Goal: Contribute content

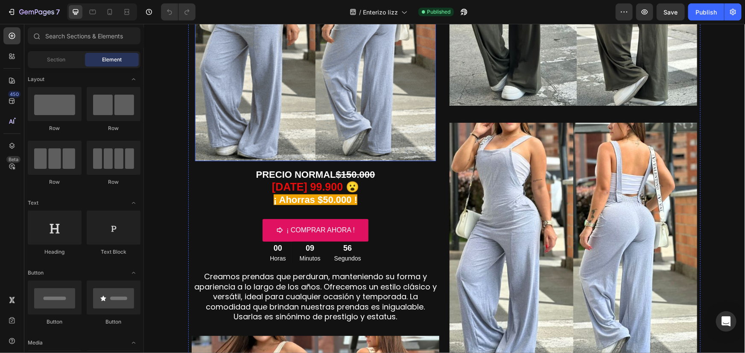
scroll to position [207, 0]
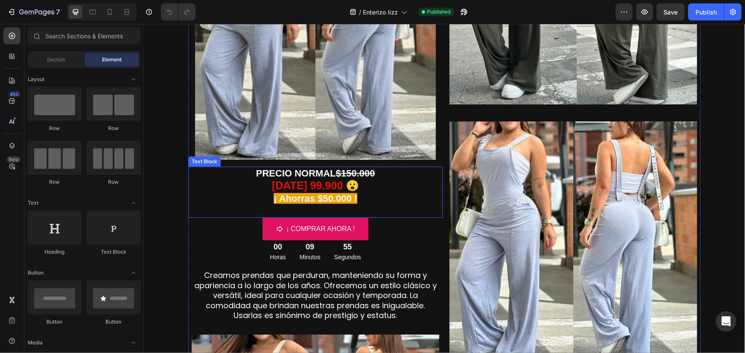
click at [310, 185] on strong "[DATE] 99.900 😮" at bounding box center [314, 185] width 87 height 12
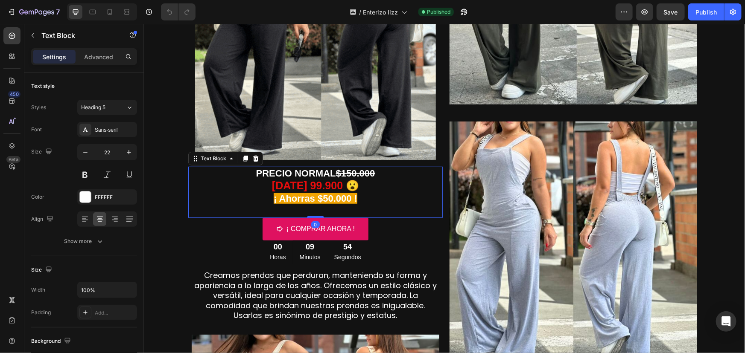
click at [308, 185] on strong "[DATE] 99.900 😮" at bounding box center [314, 185] width 87 height 12
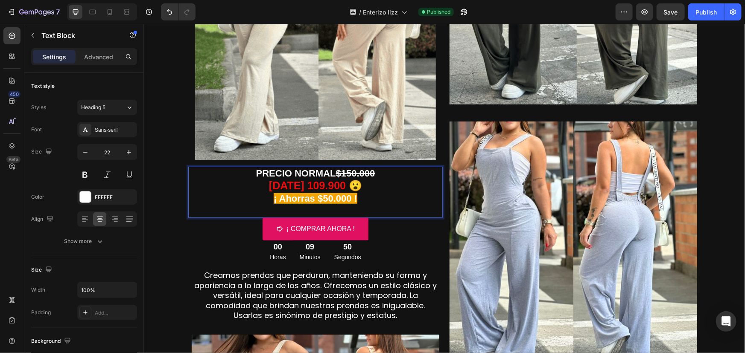
click at [349, 173] on strong "$150.000" at bounding box center [355, 173] width 39 height 11
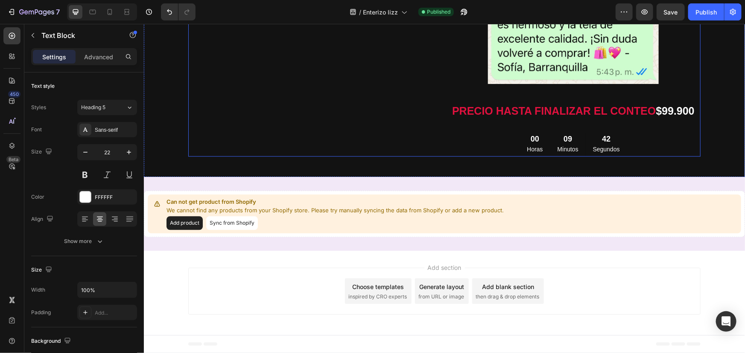
scroll to position [974, 0]
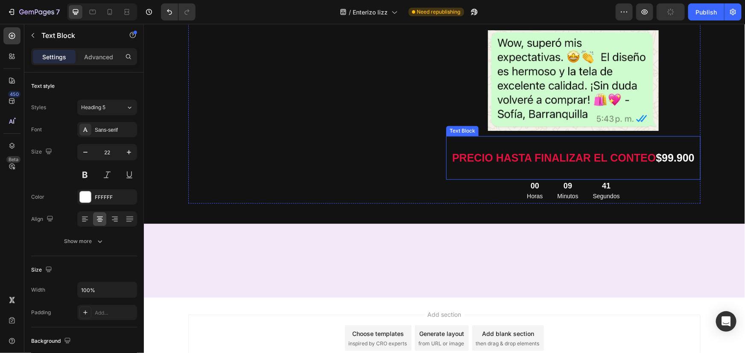
click at [663, 159] on strong "$99.900" at bounding box center [674, 158] width 38 height 12
click at [665, 159] on strong "$99.900" at bounding box center [674, 158] width 38 height 12
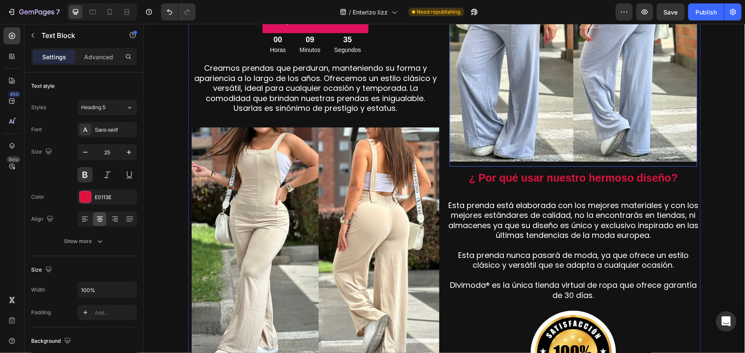
scroll to position [259, 0]
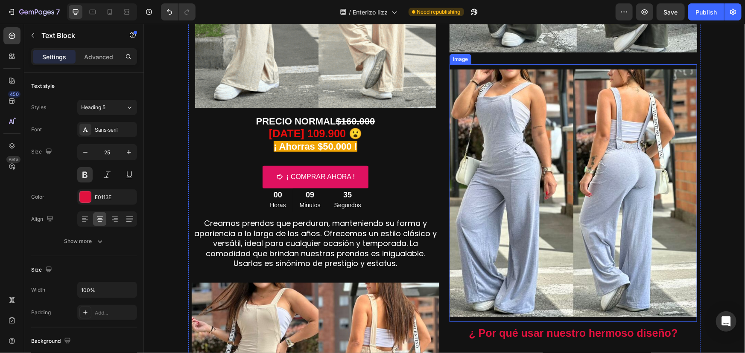
click at [596, 173] on img at bounding box center [573, 193] width 248 height 248
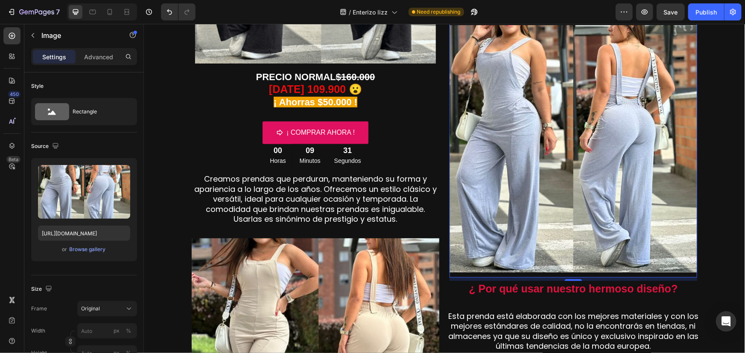
scroll to position [362, 0]
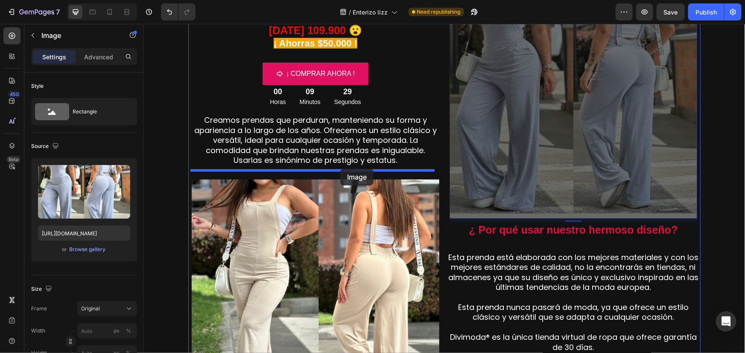
drag, startPoint x: 523, startPoint y: 134, endPoint x: 340, endPoint y: 169, distance: 186.3
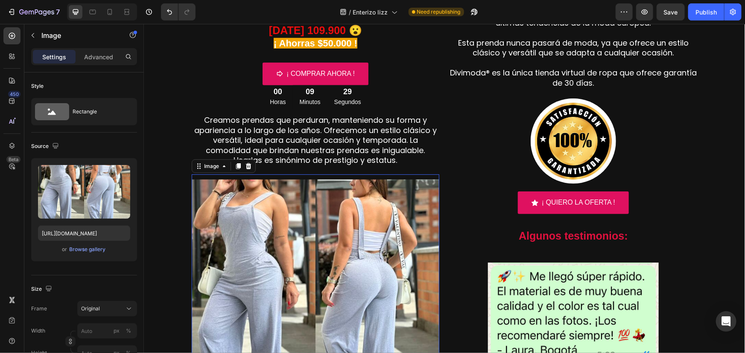
click at [341, 209] on img at bounding box center [315, 303] width 248 height 248
click at [96, 248] on div "Browse gallery" at bounding box center [88, 250] width 36 height 8
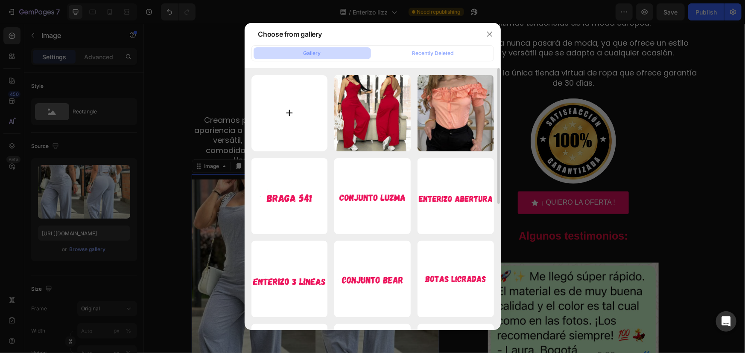
click at [286, 116] on input "file" at bounding box center [289, 113] width 76 height 76
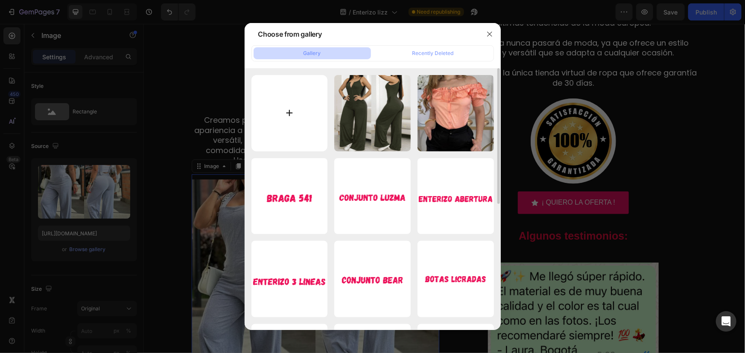
type input "C:\fakepath\1.jpg"
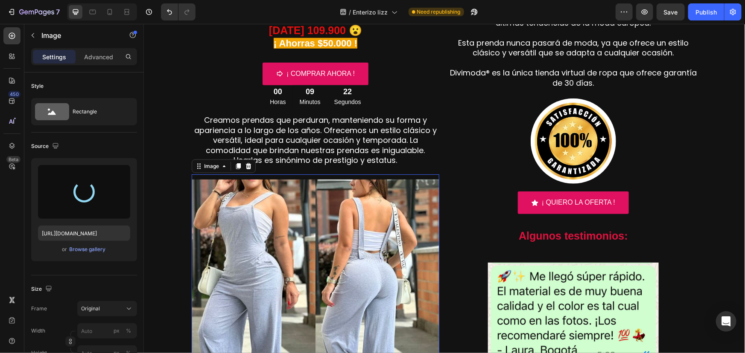
type input "[URL][DOMAIN_NAME]"
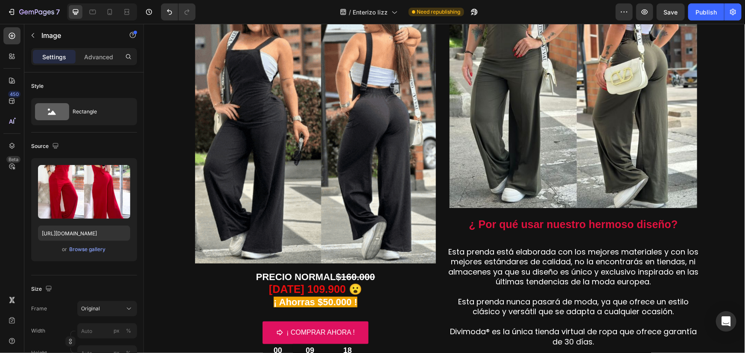
scroll to position [103, 0]
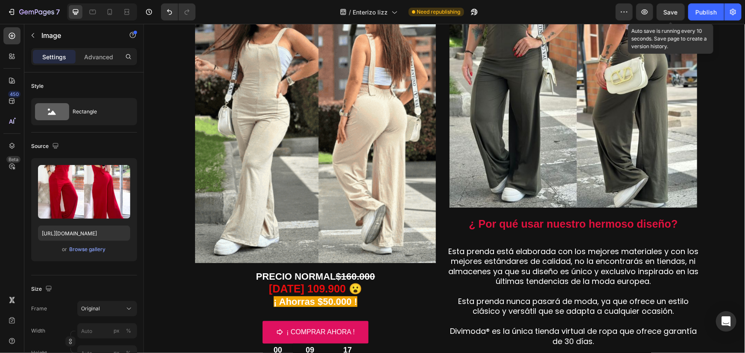
click at [674, 7] on button "Save" at bounding box center [670, 11] width 28 height 17
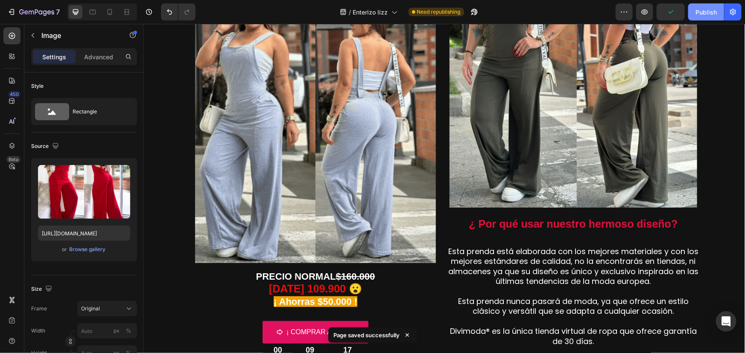
drag, startPoint x: 700, startPoint y: 10, endPoint x: 695, endPoint y: 10, distance: 4.7
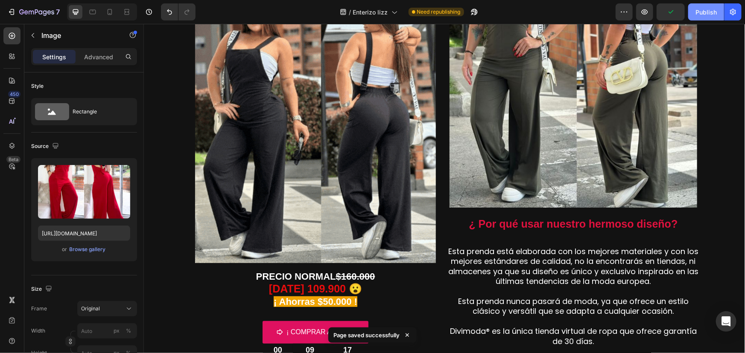
click at [700, 10] on div "Publish" at bounding box center [705, 12] width 21 height 9
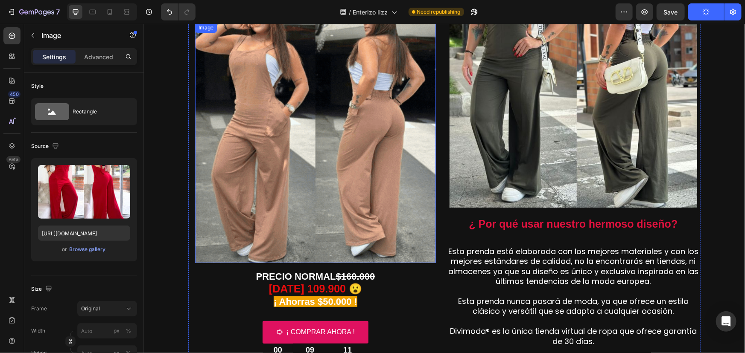
click at [339, 142] on img at bounding box center [315, 142] width 241 height 241
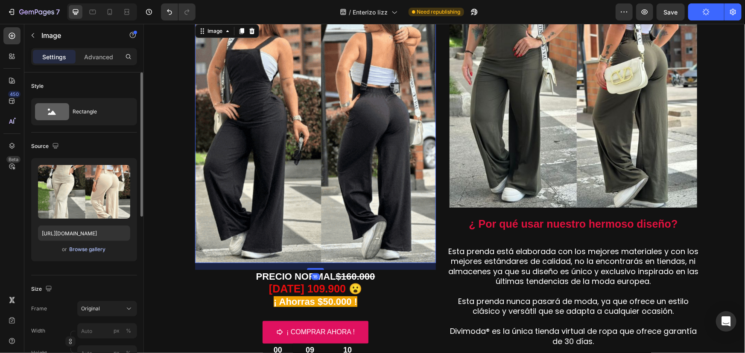
click at [94, 248] on div "Browse gallery" at bounding box center [88, 250] width 36 height 8
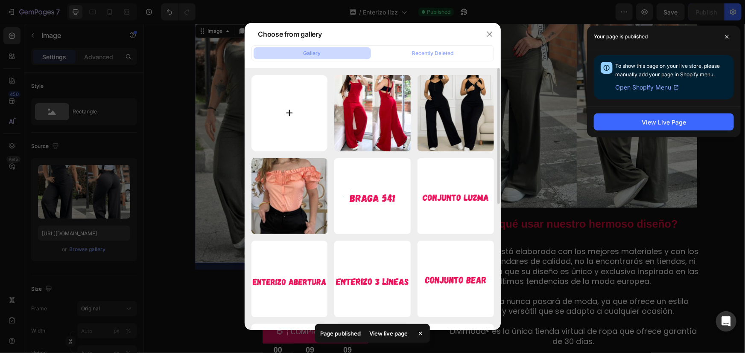
click at [286, 117] on input "file" at bounding box center [289, 113] width 76 height 76
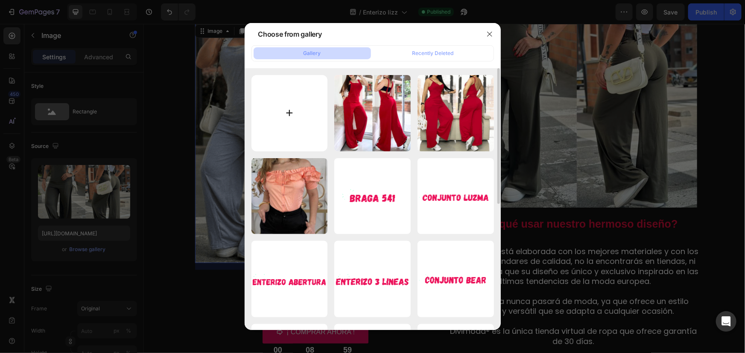
type input "C:\fakepath\gif con rojo.gif"
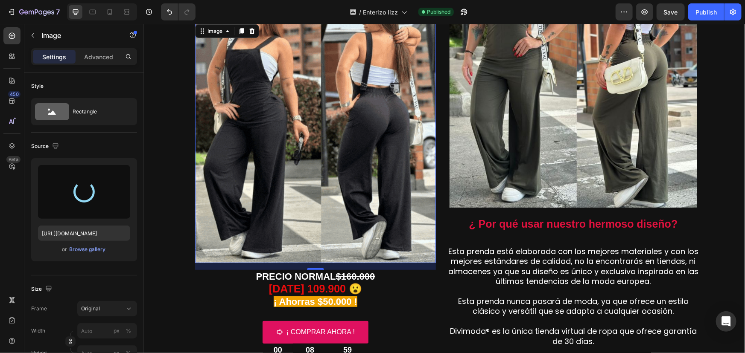
type input "[URL][DOMAIN_NAME]"
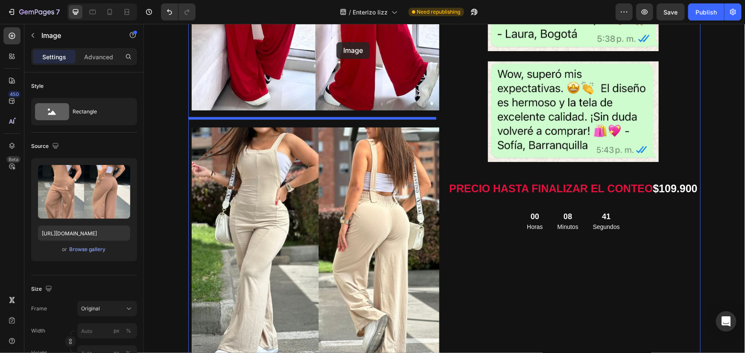
scroll to position [656, 0]
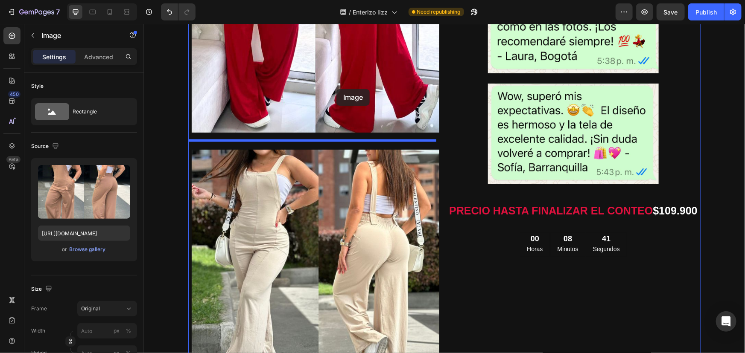
drag, startPoint x: 329, startPoint y: 269, endPoint x: 336, endPoint y: 89, distance: 180.7
click at [336, 89] on div "Header [DATE] PRECIO DE LANZAMIENTO Y PAGO CONTRA ENTREGA Heading Image Image P…" at bounding box center [443, 249] width 601 height 1765
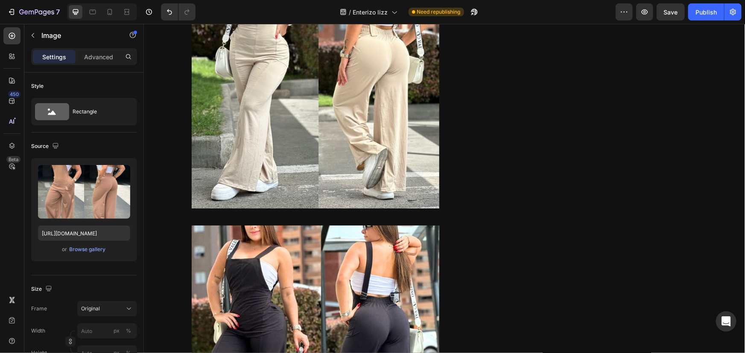
scroll to position [1122, 0]
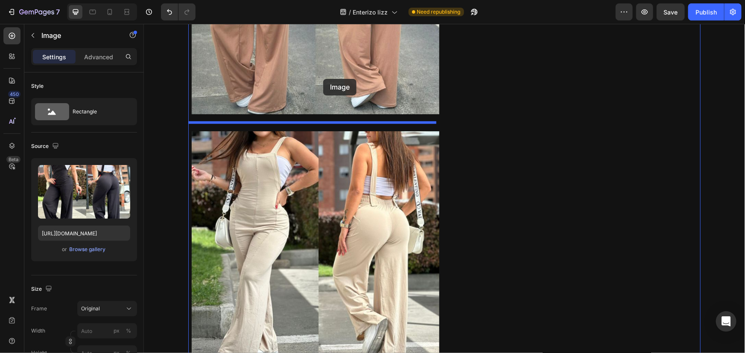
drag, startPoint x: 318, startPoint y: 255, endPoint x: 323, endPoint y: 79, distance: 175.9
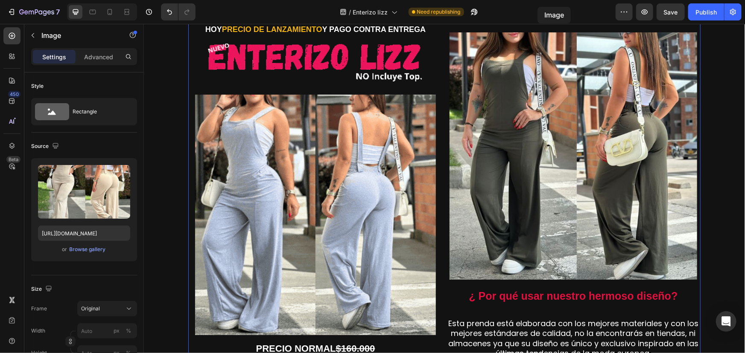
scroll to position [0, 0]
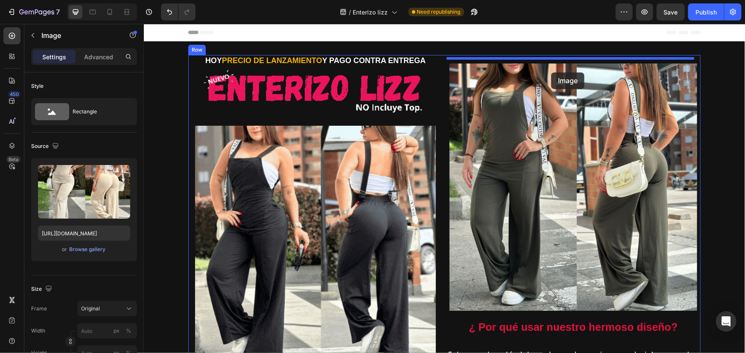
drag, startPoint x: 336, startPoint y: 128, endPoint x: 551, endPoint y: 72, distance: 221.6
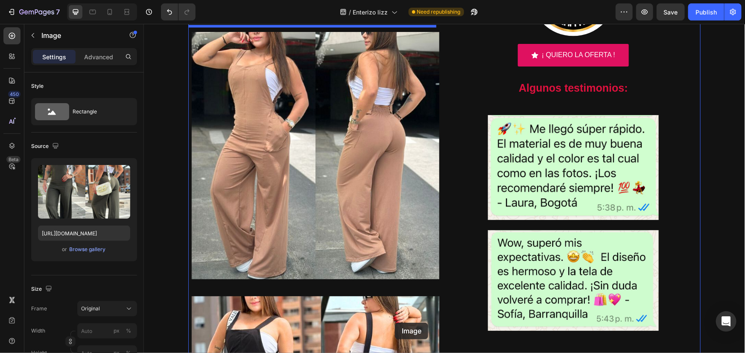
scroll to position [792, 0]
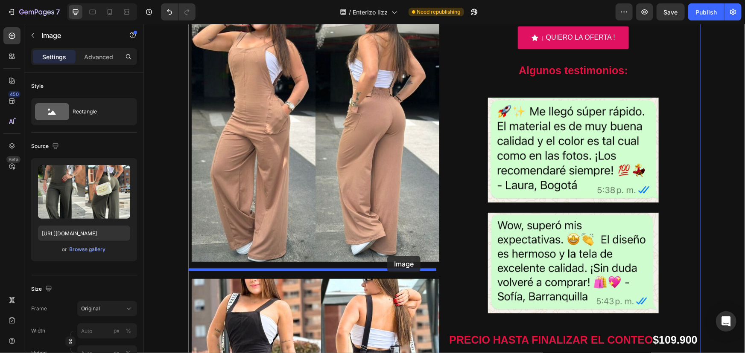
drag, startPoint x: 533, startPoint y: 46, endPoint x: 387, endPoint y: 256, distance: 255.4
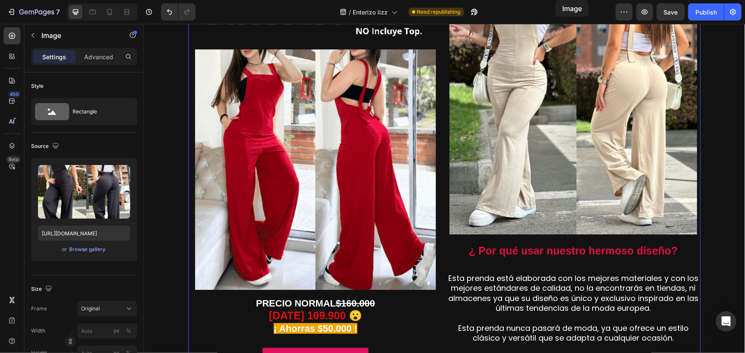
scroll to position [0, 0]
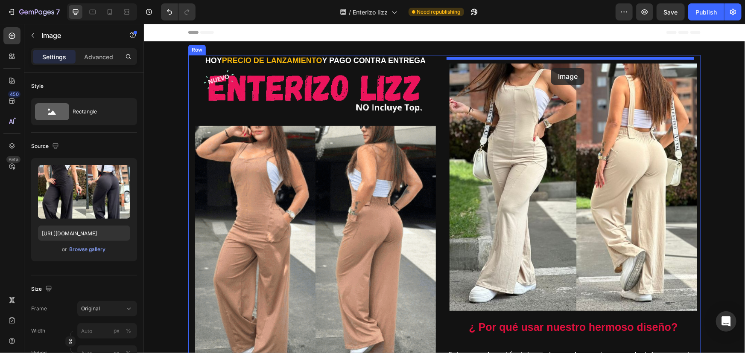
drag, startPoint x: 391, startPoint y: 187, endPoint x: 551, endPoint y: 68, distance: 199.3
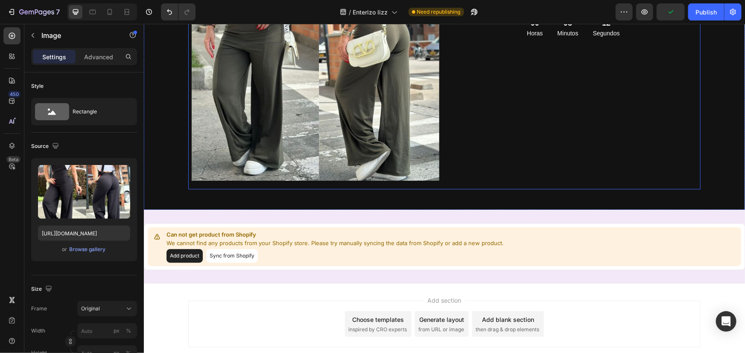
scroll to position [1138, 0]
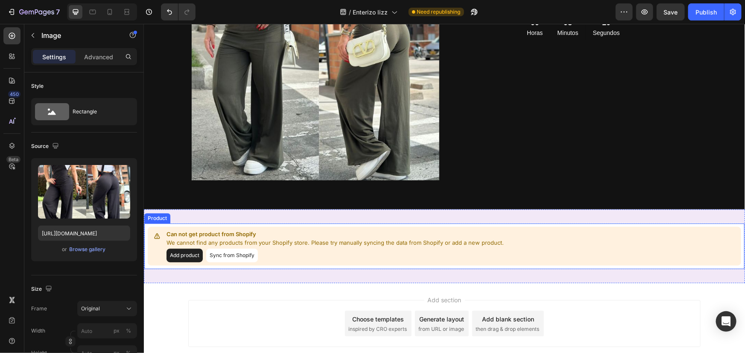
click at [237, 257] on button "Sync from Shopify" at bounding box center [232, 255] width 52 height 14
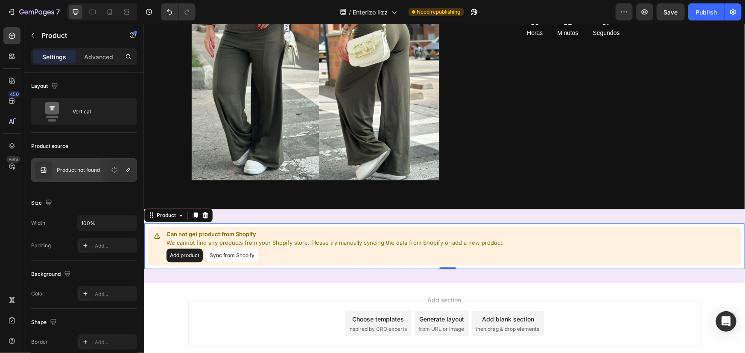
click at [217, 255] on button "Sync from Shopify" at bounding box center [232, 255] width 52 height 14
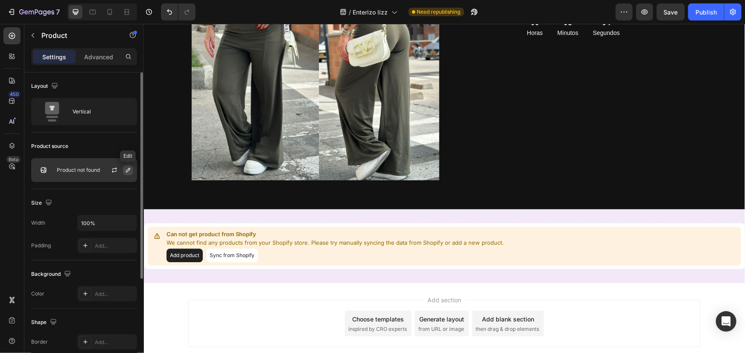
click at [125, 170] on icon "button" at bounding box center [128, 170] width 7 height 7
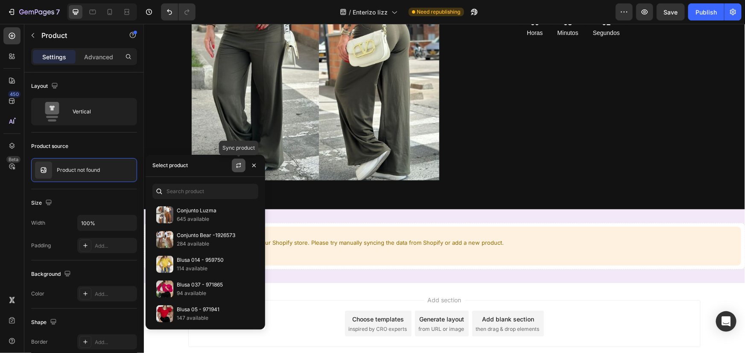
click at [237, 167] on icon "button" at bounding box center [238, 167] width 5 height 3
click at [207, 189] on input "text" at bounding box center [205, 191] width 106 height 15
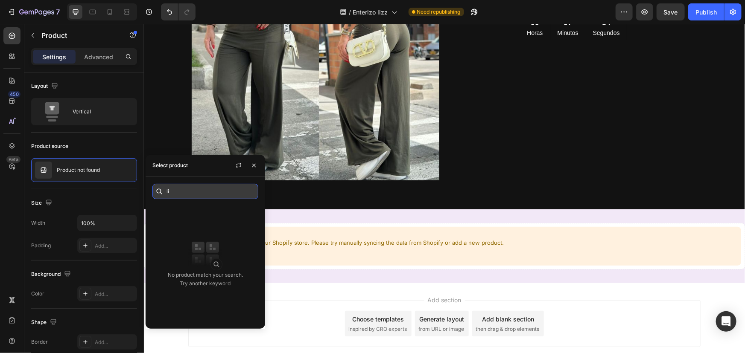
type input "l"
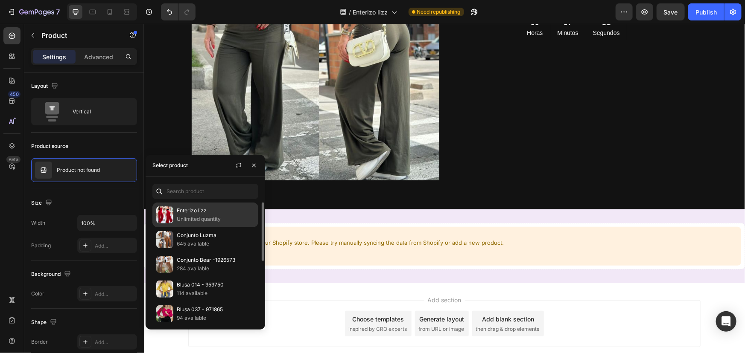
click at [200, 217] on p "Unlimited quantity" at bounding box center [216, 219] width 78 height 9
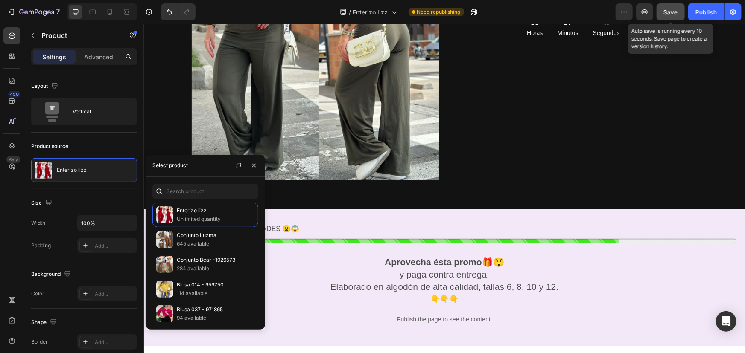
click at [665, 16] on div "Save" at bounding box center [671, 12] width 14 height 9
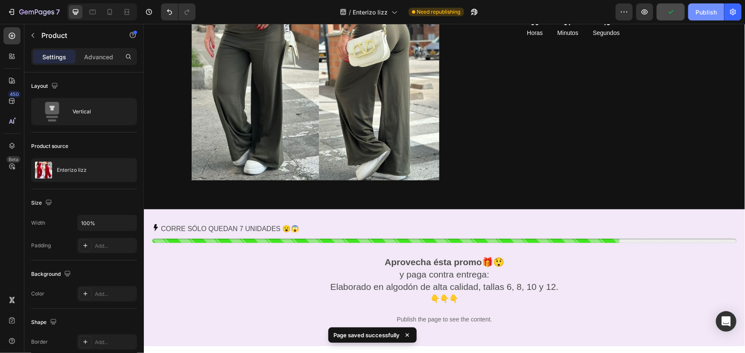
click at [694, 16] on button "Publish" at bounding box center [706, 11] width 36 height 17
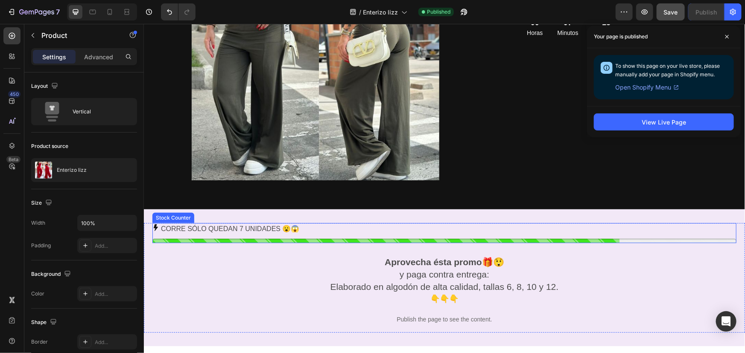
click at [218, 227] on p "CORRE SÓLO QUEDAN 7 UNIDADES 😮😱" at bounding box center [229, 229] width 139 height 12
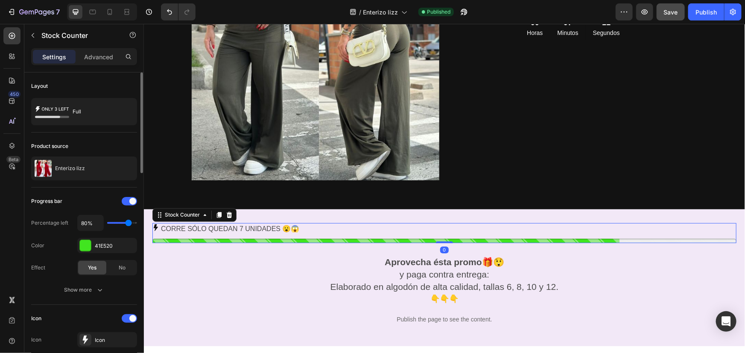
scroll to position [103, 0]
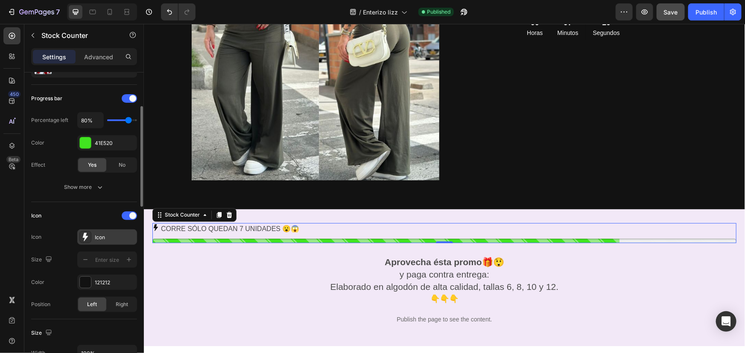
click at [81, 239] on icon at bounding box center [85, 237] width 9 height 9
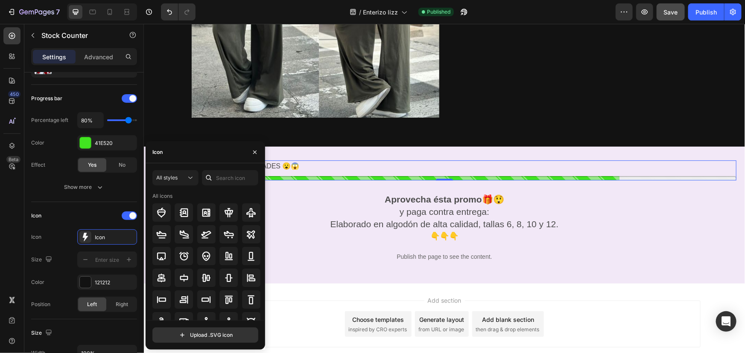
scroll to position [1231, 0]
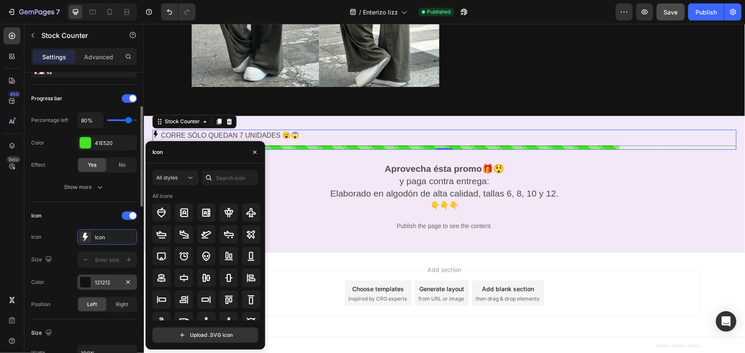
click at [81, 285] on div at bounding box center [85, 282] width 11 height 11
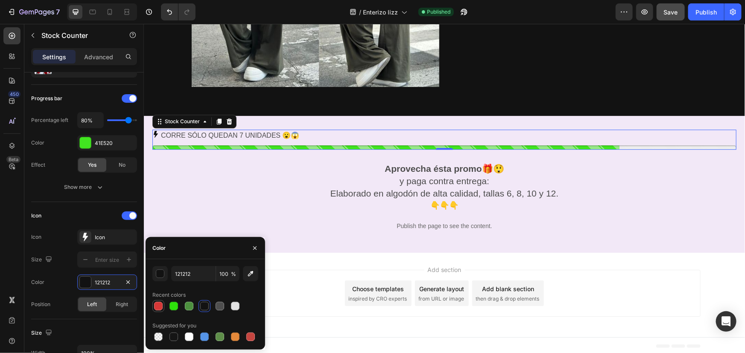
click at [158, 306] on div at bounding box center [158, 306] width 9 height 9
type input "D63837"
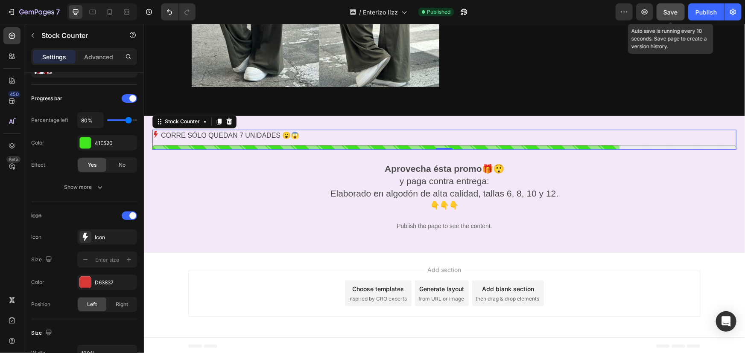
drag, startPoint x: 668, startPoint y: 15, endPoint x: 677, endPoint y: 15, distance: 9.0
click at [668, 15] on span "Save" at bounding box center [671, 12] width 14 height 7
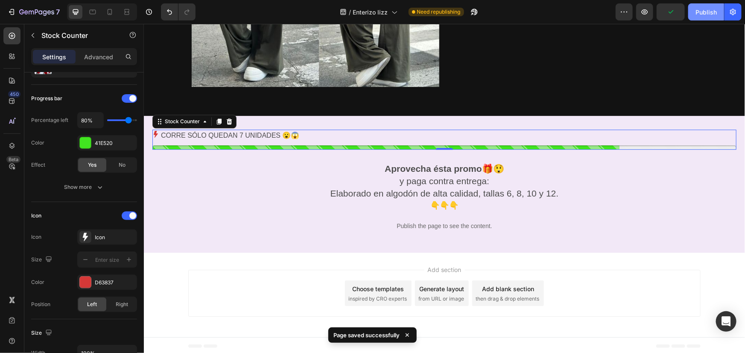
click at [708, 12] on div "Publish" at bounding box center [705, 12] width 21 height 9
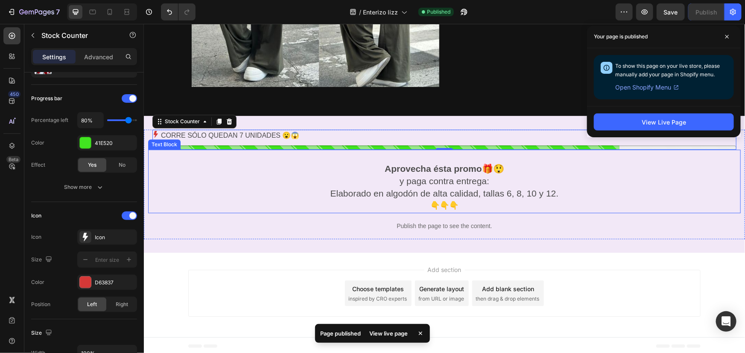
click at [551, 194] on span "Elaborado en algodón de alta calidad, tallas 6, 8, 10 y 12." at bounding box center [444, 193] width 228 height 10
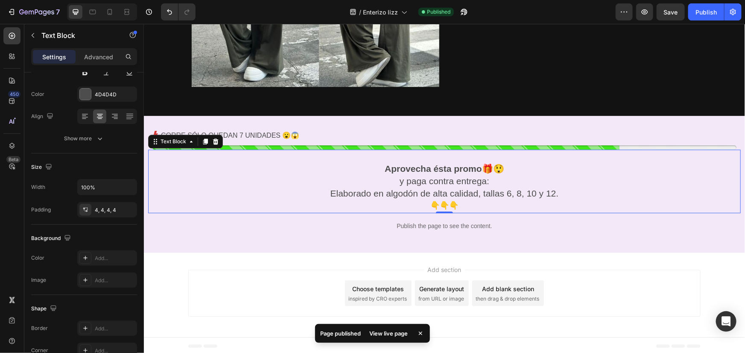
scroll to position [0, 0]
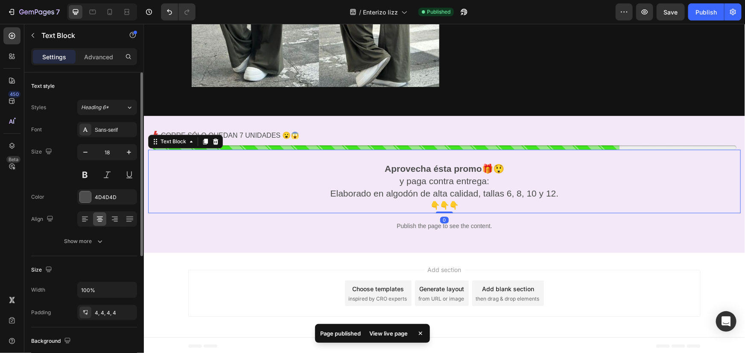
click at [551, 194] on span "Elaborado en algodón de alta calidad, tallas 6, 8, 10 y 12." at bounding box center [444, 193] width 228 height 10
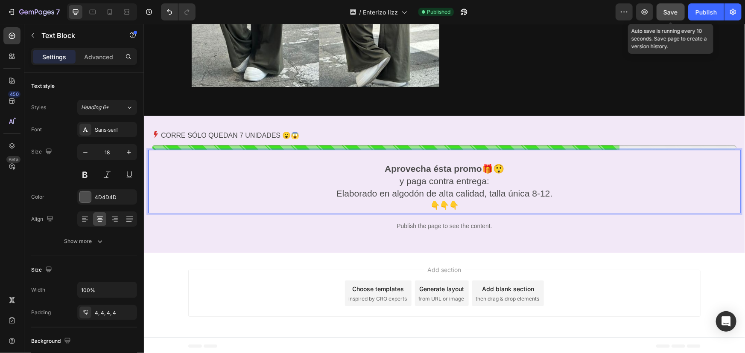
click at [679, 17] on button "Save" at bounding box center [670, 11] width 28 height 17
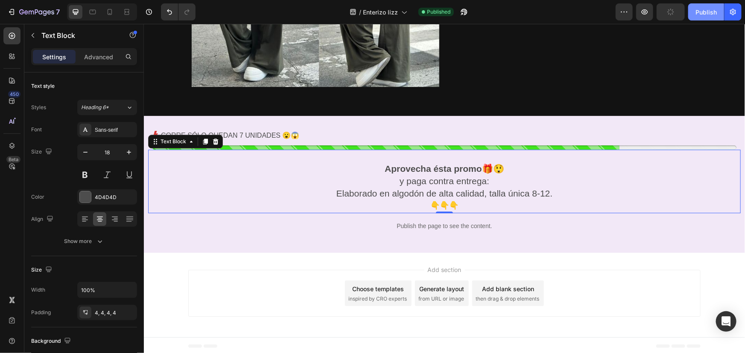
click at [700, 17] on button "Publish" at bounding box center [706, 11] width 36 height 17
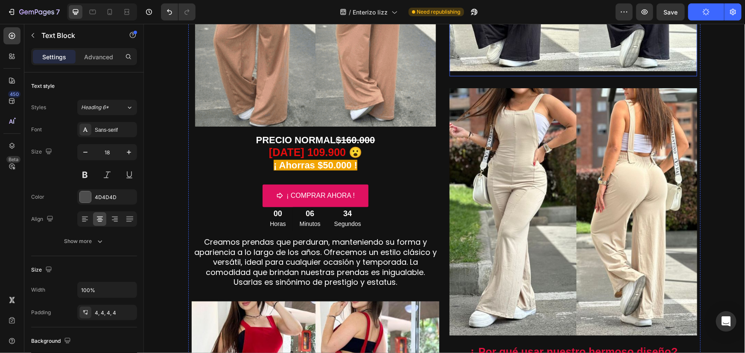
scroll to position [310, 0]
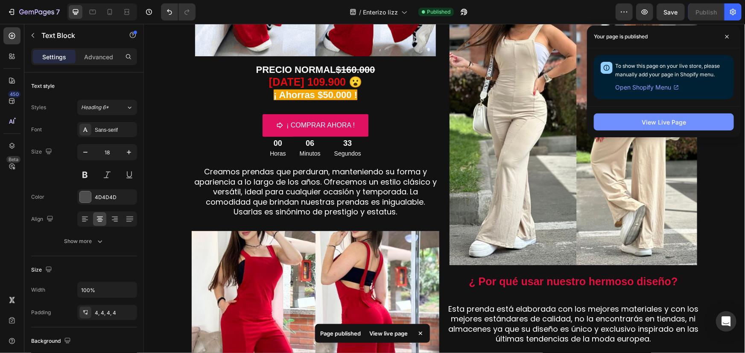
click at [649, 124] on div "View Live Page" at bounding box center [664, 122] width 44 height 9
